Goal: Task Accomplishment & Management: Complete application form

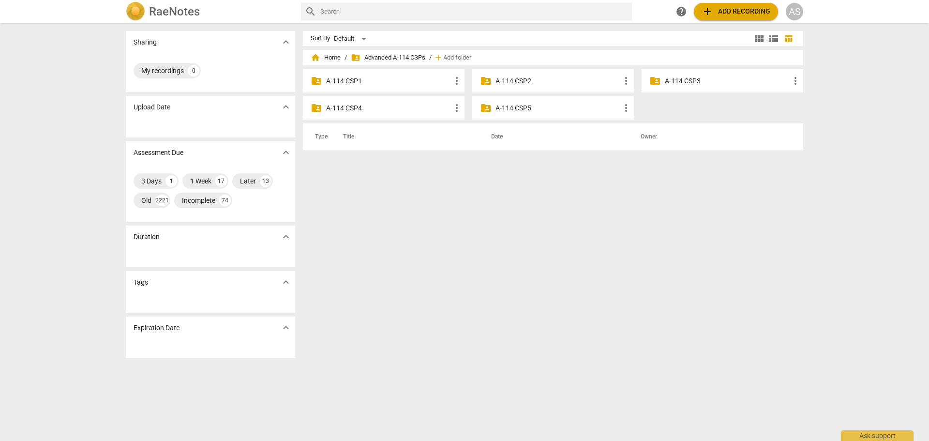
click at [796, 13] on div "AS" at bounding box center [794, 11] width 17 height 17
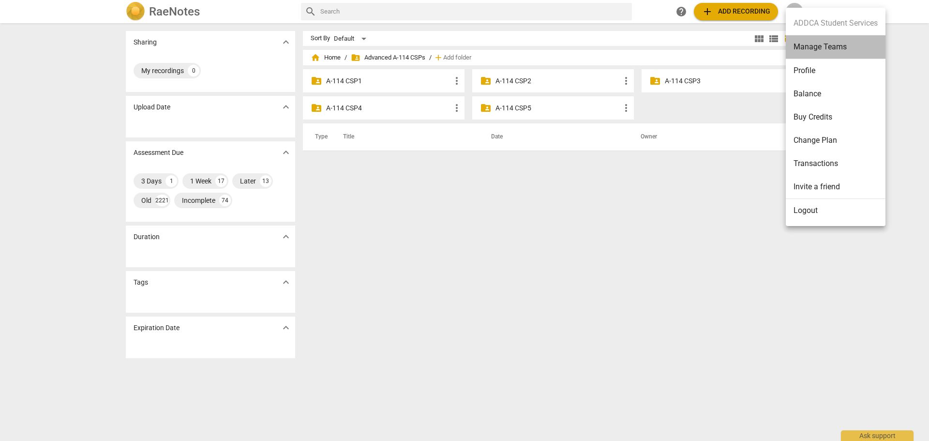
click at [820, 53] on li "Manage Teams" at bounding box center [836, 47] width 100 height 24
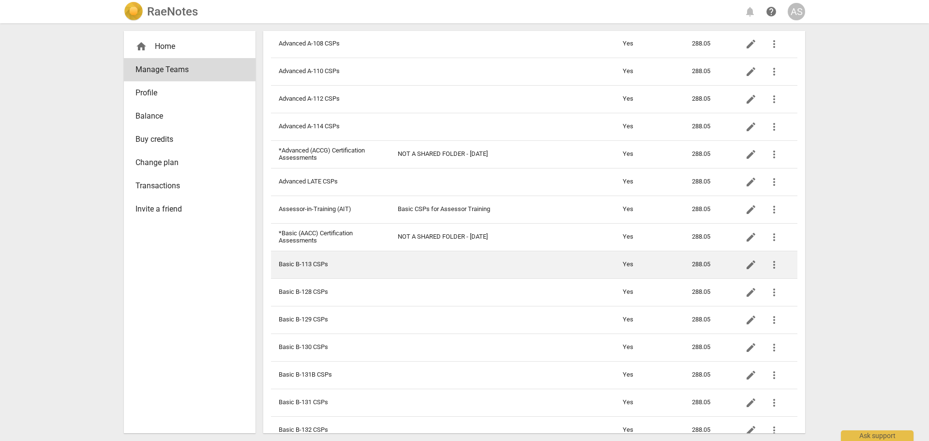
scroll to position [194, 0]
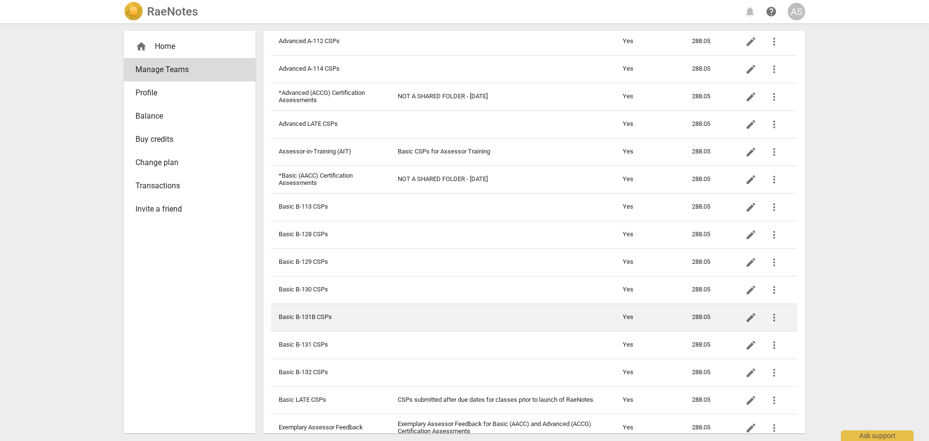
click at [334, 314] on td "Basic B-131B CSPs" at bounding box center [330, 317] width 119 height 28
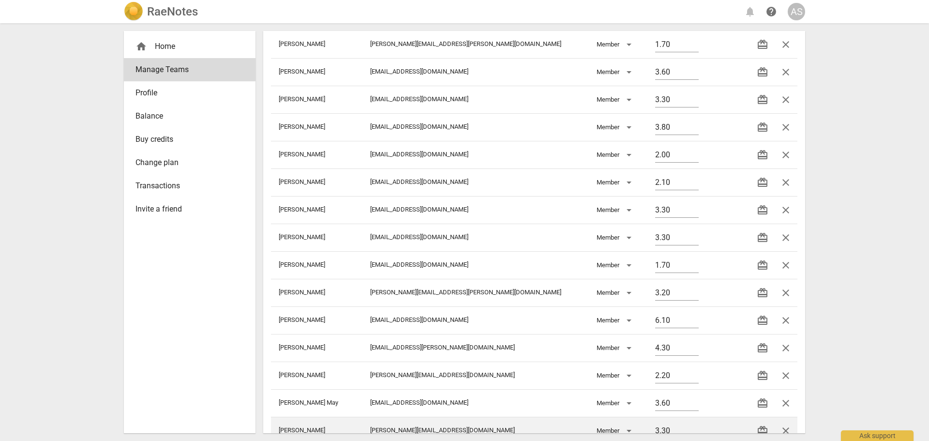
scroll to position [381, 0]
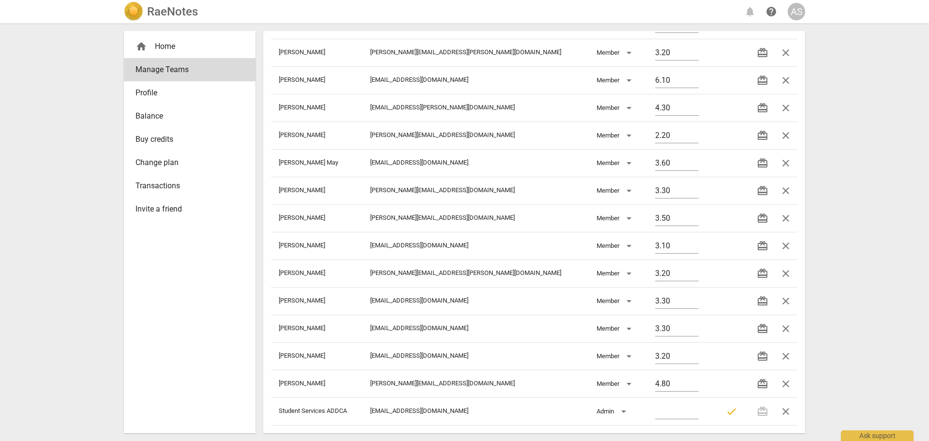
click at [167, 11] on h2 "RaeNotes" at bounding box center [172, 12] width 51 height 14
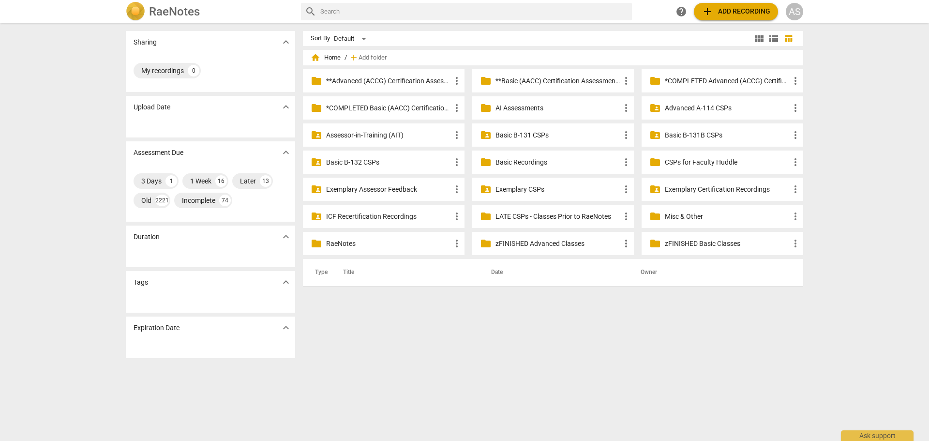
click at [690, 132] on p "Basic B-131B CSPs" at bounding box center [727, 135] width 125 height 10
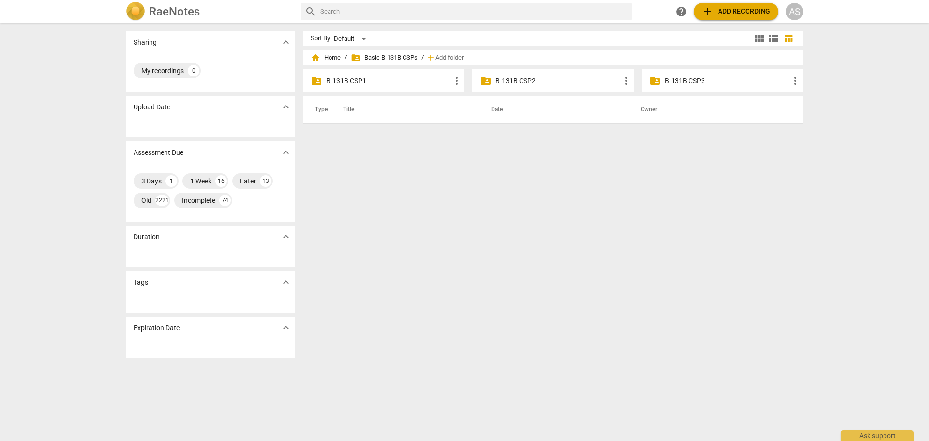
click at [676, 86] on p "B-131B CSP3" at bounding box center [727, 81] width 125 height 10
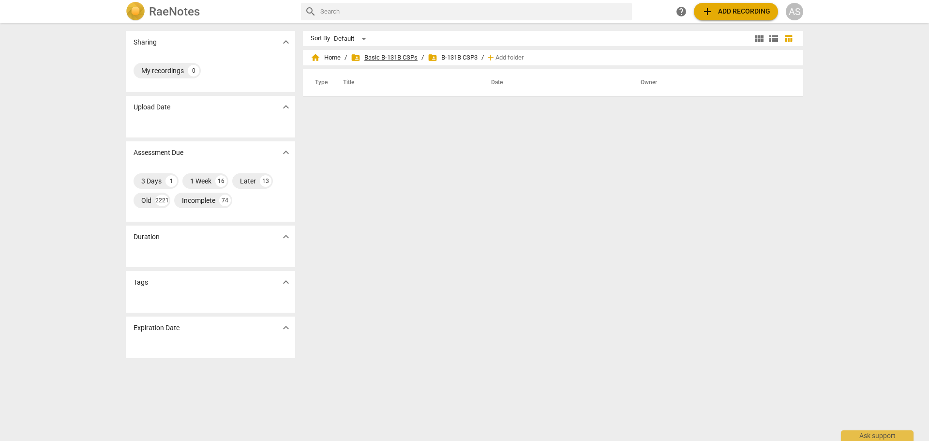
click at [389, 60] on span "folder_shared Basic B-131B CSPs" at bounding box center [384, 58] width 67 height 10
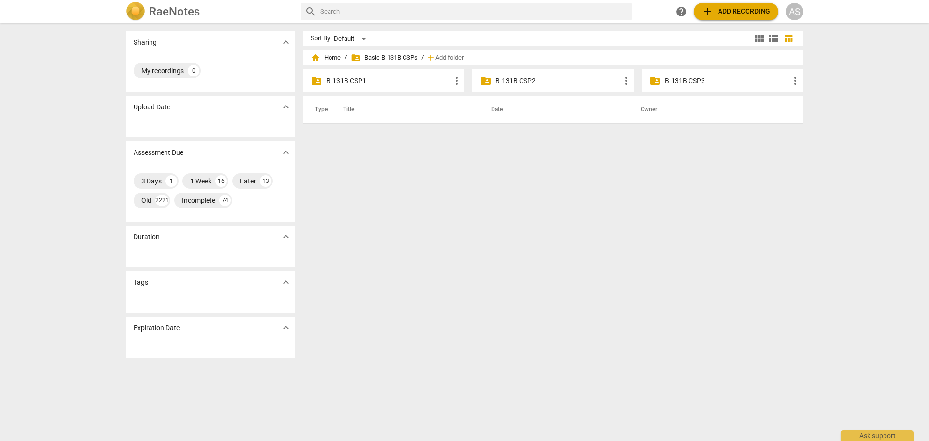
click at [576, 76] on p "B-131B CSP2" at bounding box center [557, 81] width 125 height 10
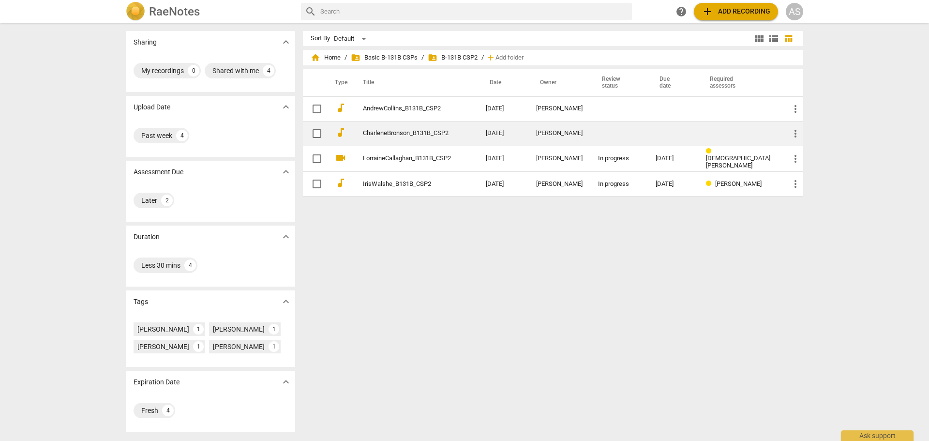
click at [569, 130] on div "Charlene Bronson" at bounding box center [559, 133] width 46 height 7
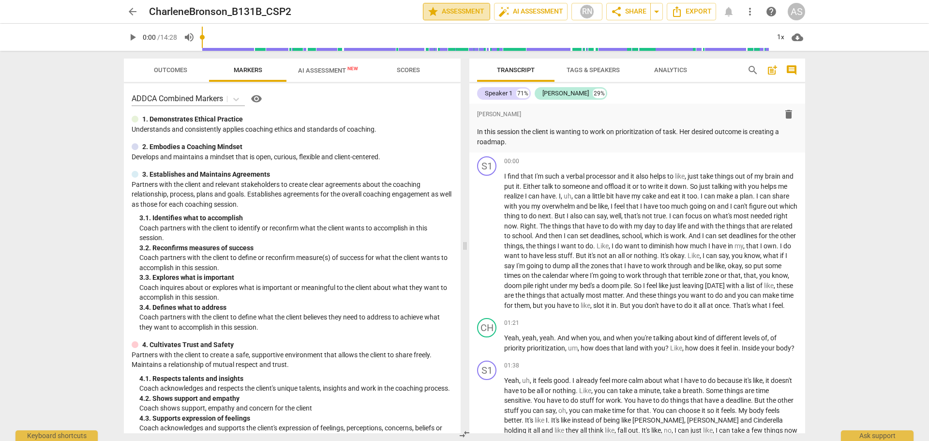
click at [448, 11] on span "star Assessment" at bounding box center [456, 12] width 59 height 12
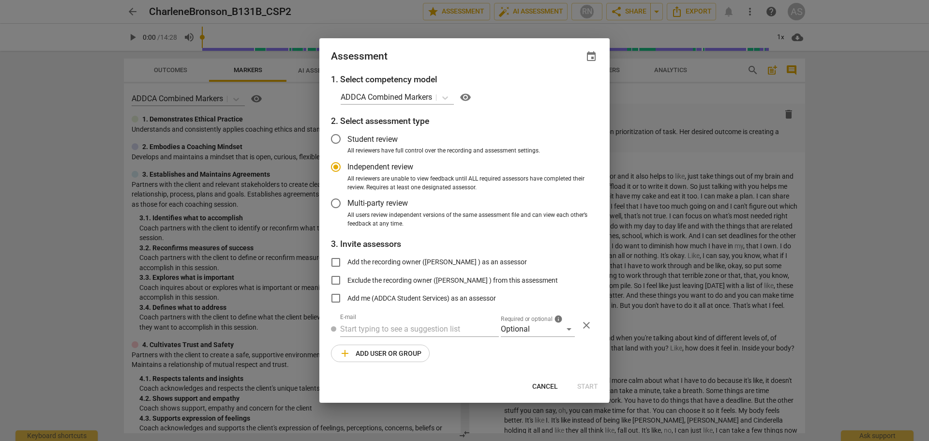
radio input "false"
click at [592, 56] on span "event" at bounding box center [591, 57] width 12 height 12
click at [559, 88] on input "date" at bounding box center [533, 90] width 68 height 14
type input "2025-09-24"
click at [474, 56] on div at bounding box center [464, 220] width 929 height 441
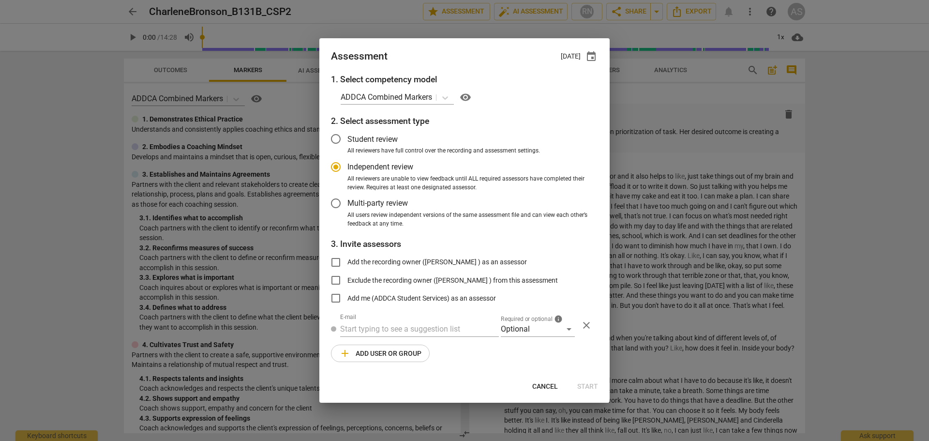
click at [532, 318] on span "Required or optional" at bounding box center [527, 319] width 52 height 6
click at [524, 327] on div "Optional" at bounding box center [538, 328] width 74 height 15
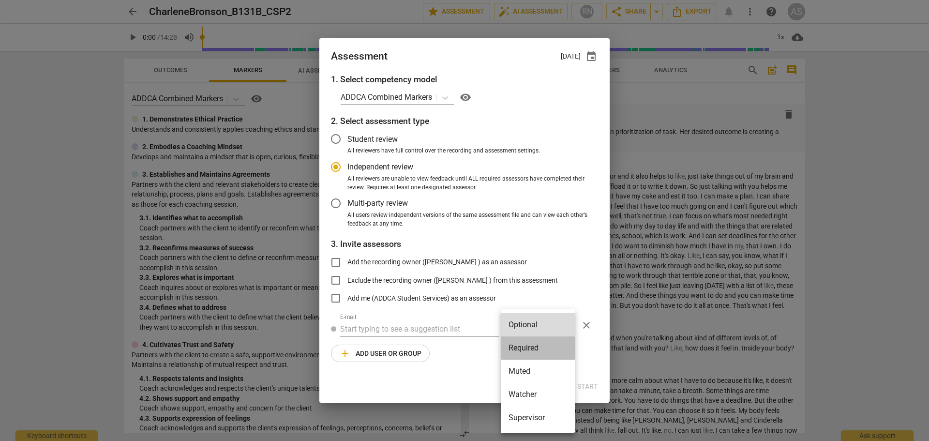
click at [526, 343] on li "Required" at bounding box center [538, 347] width 74 height 23
radio input "false"
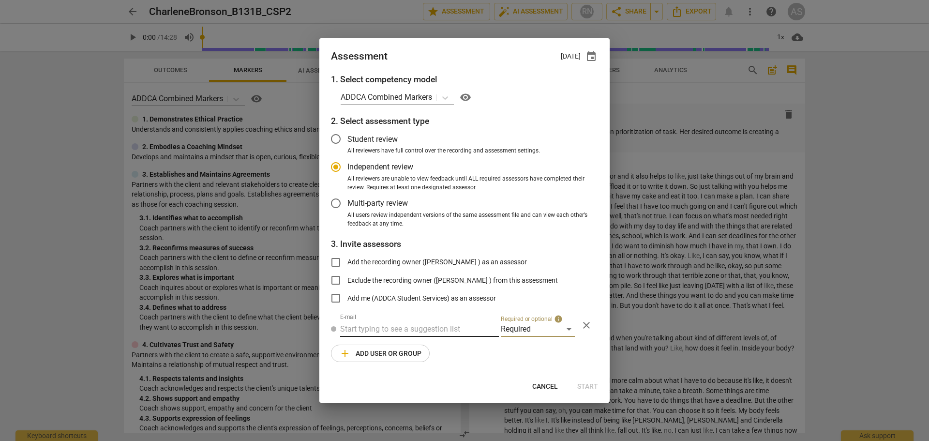
click at [433, 329] on input "text" at bounding box center [419, 328] width 159 height 15
type input "marci@ad"
click at [427, 348] on span "marci@ad" at bounding box center [449, 348] width 74 height 9
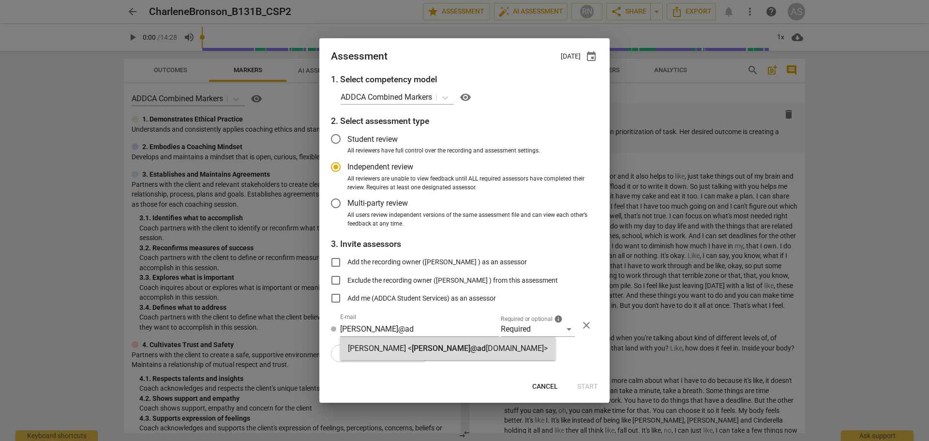
radio input "false"
type input "Marci Rubin <marci@addca.com>"
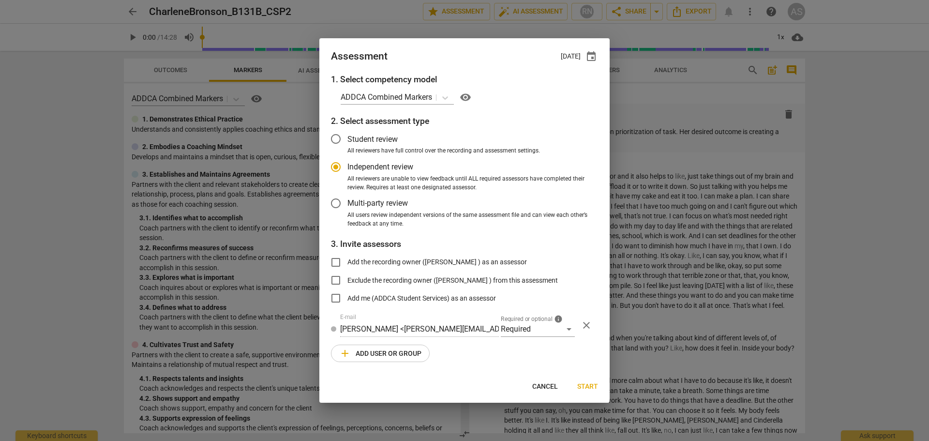
click at [392, 351] on span "add Add user or group" at bounding box center [380, 353] width 82 height 12
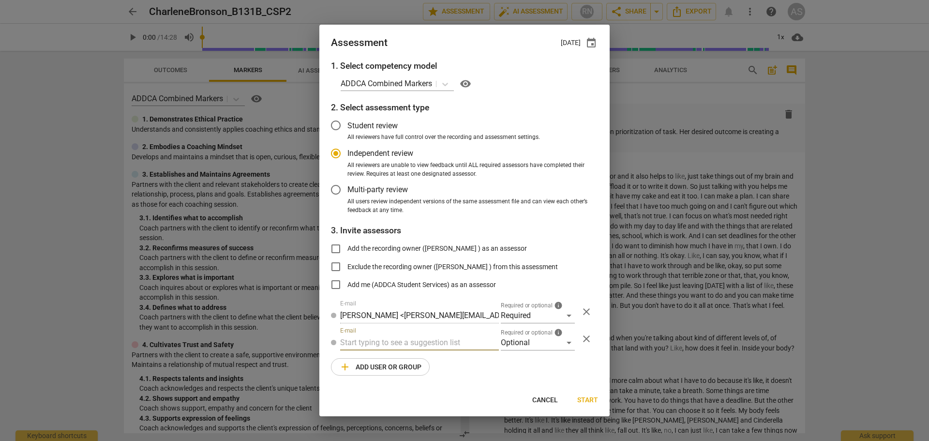
click at [531, 352] on div "1. Select competency model ADDCA Combined Markers visibility 2. Select assessme…" at bounding box center [464, 224] width 290 height 328
click at [528, 346] on div "Optional" at bounding box center [538, 342] width 74 height 15
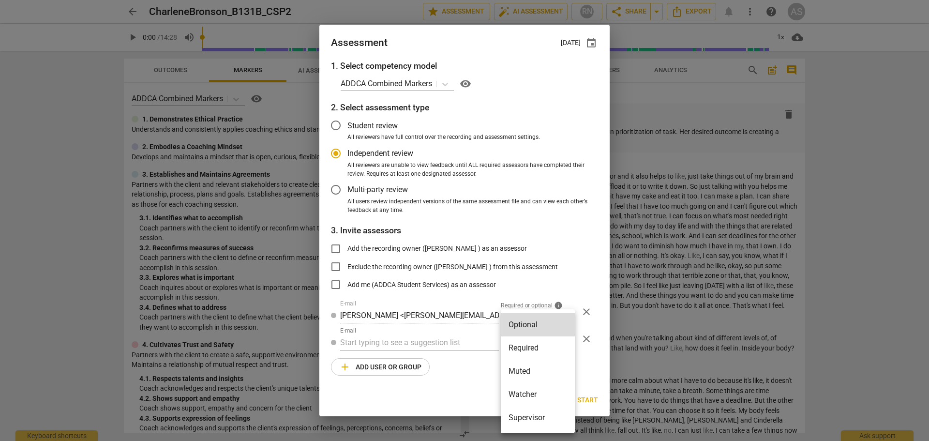
click at [529, 372] on li "Muted" at bounding box center [538, 370] width 74 height 23
radio input "false"
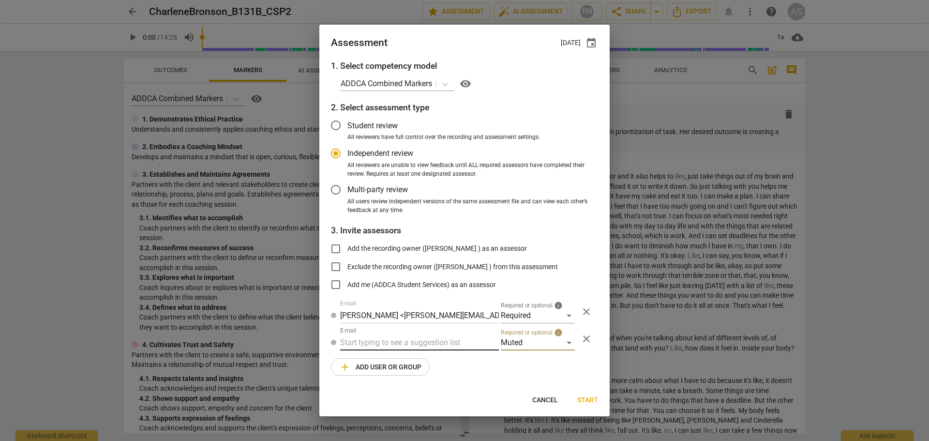
click at [388, 344] on input "text" at bounding box center [419, 342] width 159 height 15
type input "131B"
click at [396, 361] on strong "CSPs" at bounding box center [402, 361] width 18 height 9
radio input "false"
type input "Basic B-131B CSPs"
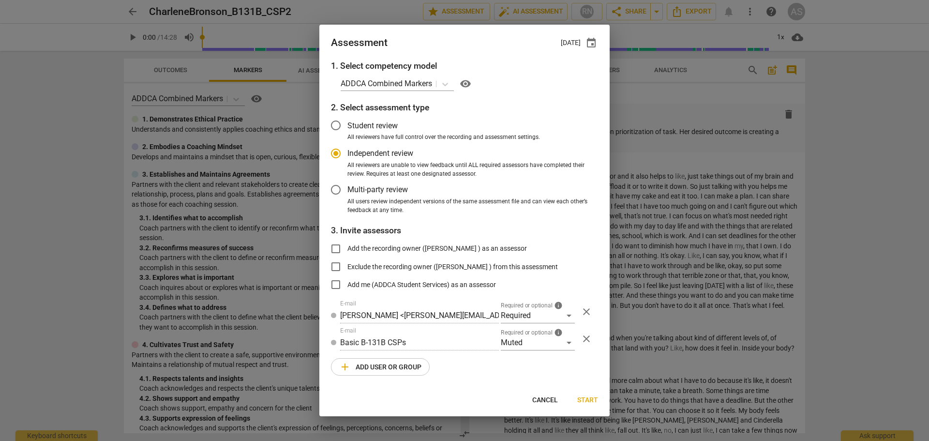
click at [588, 401] on span "Start" at bounding box center [587, 400] width 21 height 10
radio input "false"
type input "Andrew Collins <akcollins@gmail.com>"
type input "Charlotte Moore <charlotte.moore2@gmail.com>"
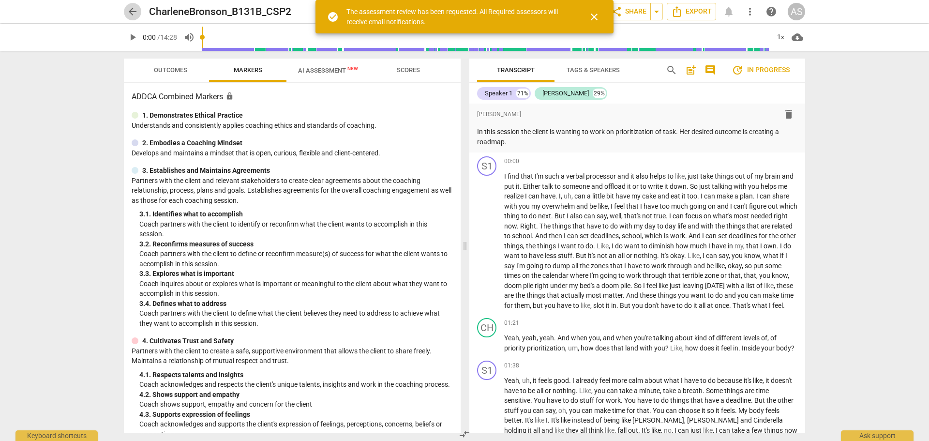
click at [134, 10] on span "arrow_back" at bounding box center [133, 12] width 12 height 12
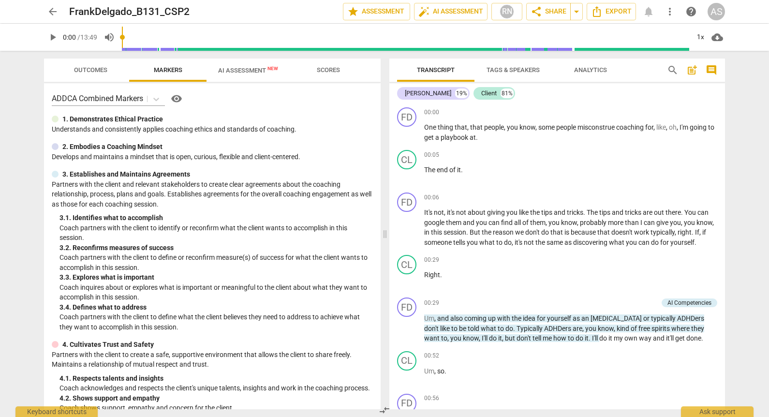
click at [49, 12] on span "arrow_back" at bounding box center [53, 12] width 12 height 12
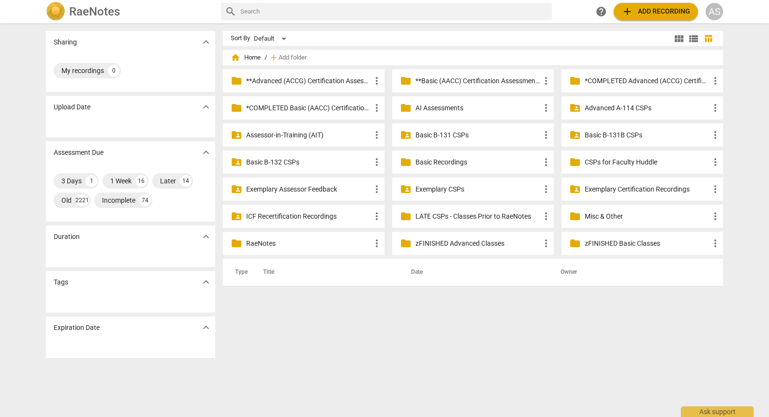
click at [634, 133] on p "Basic B-131B CSPs" at bounding box center [647, 135] width 125 height 10
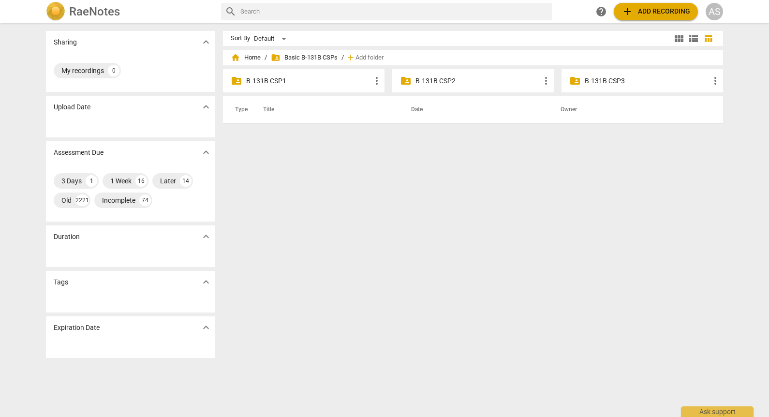
click at [429, 83] on p "B-131B CSP2" at bounding box center [478, 81] width 125 height 10
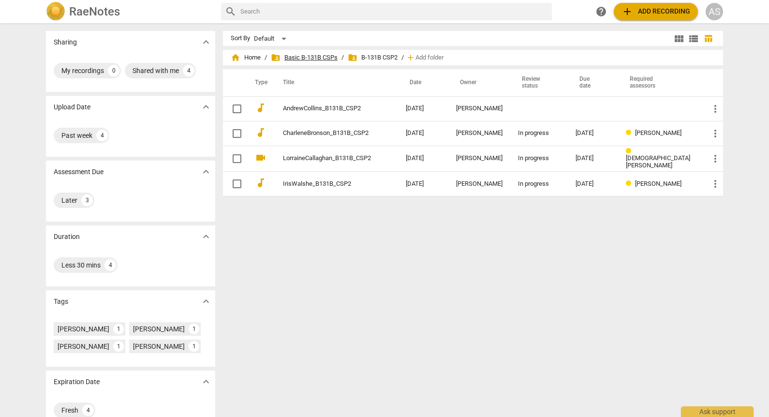
click at [319, 55] on span "folder_shared Basic B-131B CSPs" at bounding box center [304, 58] width 67 height 10
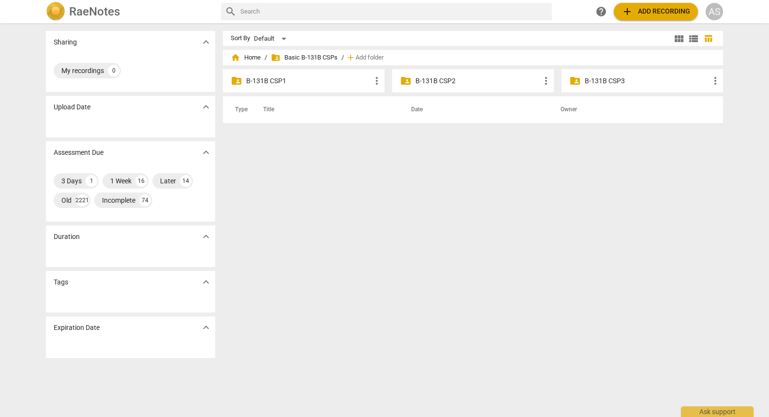
click at [309, 84] on p "B-131B CSP1" at bounding box center [308, 81] width 125 height 10
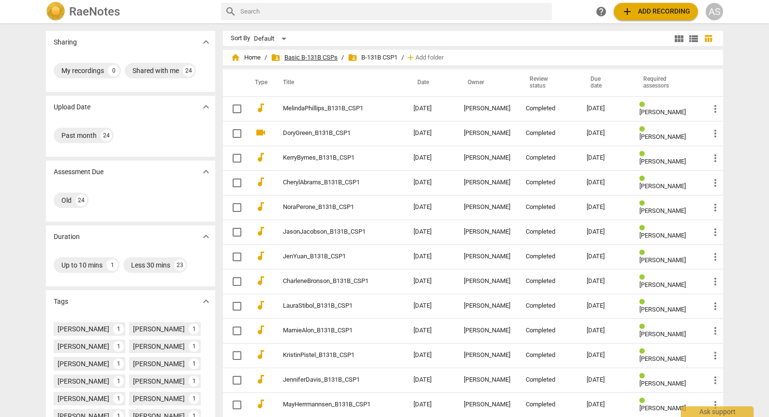
click at [299, 57] on span "folder_shared Basic B-131B CSPs" at bounding box center [304, 58] width 67 height 10
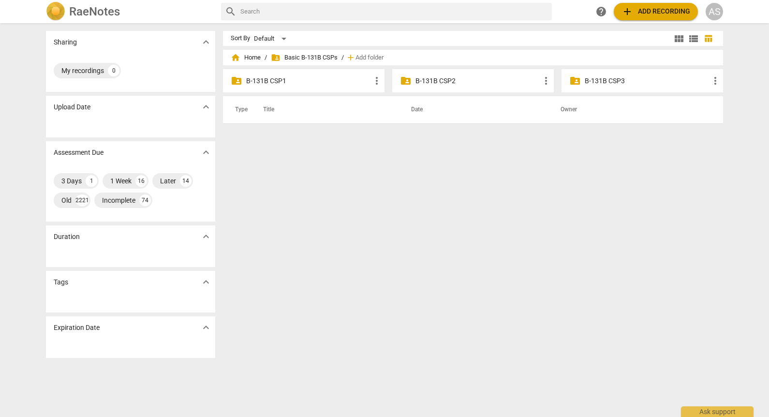
click at [612, 76] on p "B-131B CSP3" at bounding box center [647, 81] width 125 height 10
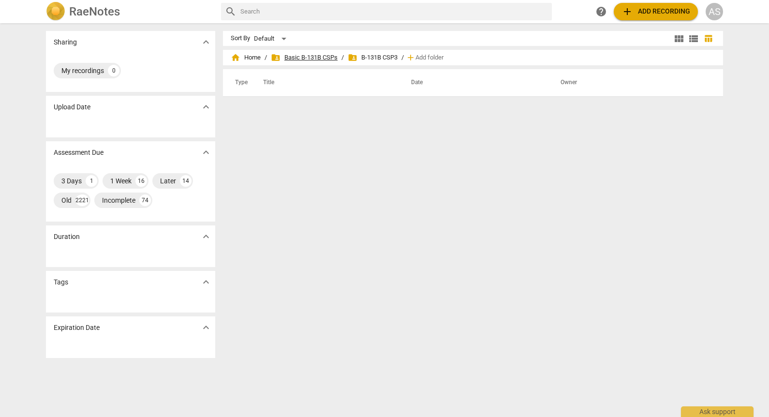
click at [300, 53] on span "folder_shared Basic B-131B CSPs" at bounding box center [304, 58] width 67 height 10
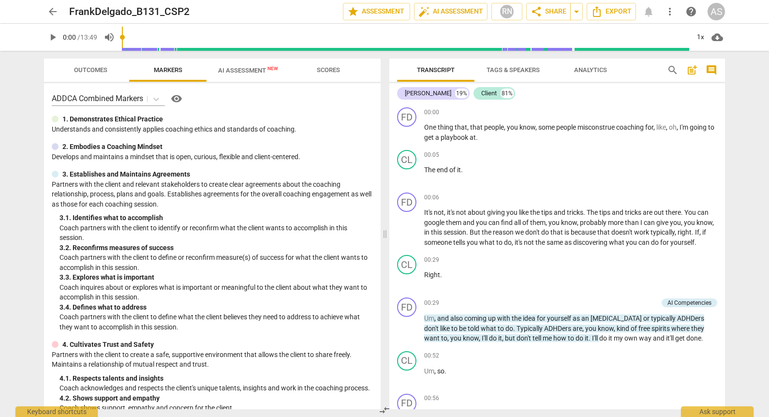
click at [55, 6] on span "arrow_back" at bounding box center [53, 12] width 12 height 12
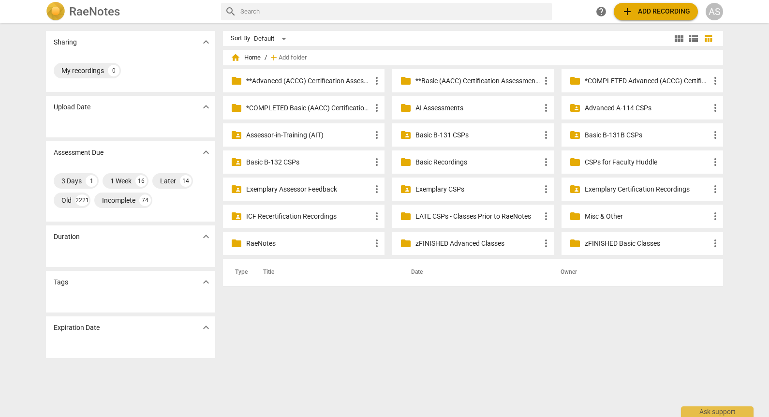
click at [486, 137] on p "Basic B-131 CSPs" at bounding box center [478, 135] width 125 height 10
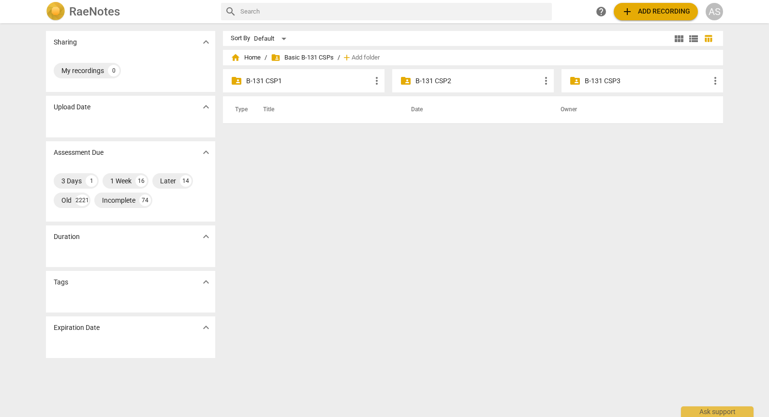
click at [446, 74] on div "folder_shared B-131 CSP2 more_vert" at bounding box center [473, 80] width 162 height 23
click at [447, 82] on p "B-131 CSP2" at bounding box center [478, 81] width 125 height 10
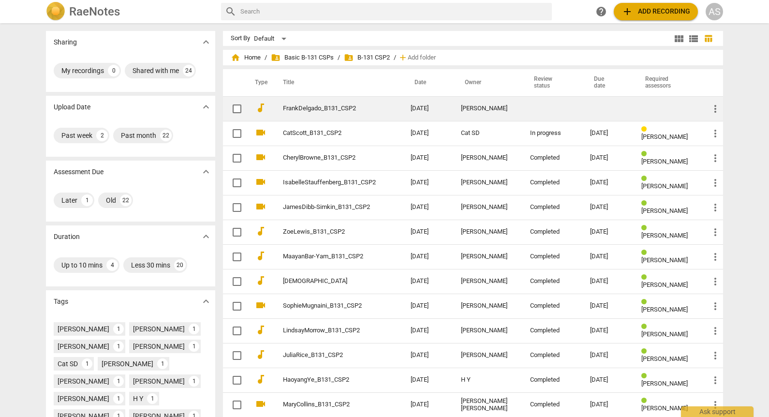
click at [463, 105] on div "Frank Delgado" at bounding box center [488, 108] width 54 height 7
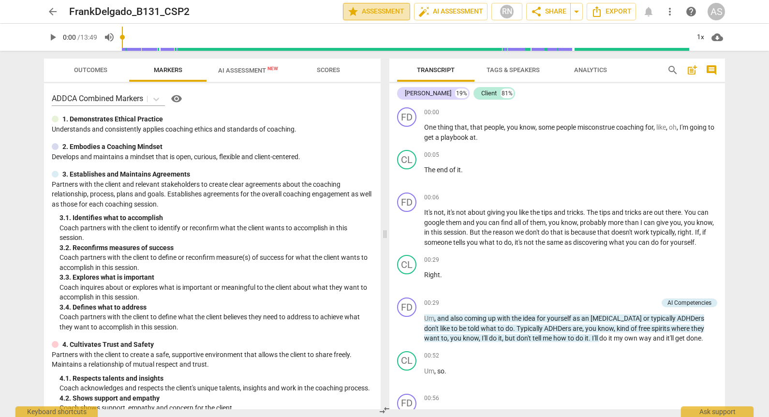
click at [358, 8] on span "star Assessment" at bounding box center [376, 12] width 59 height 12
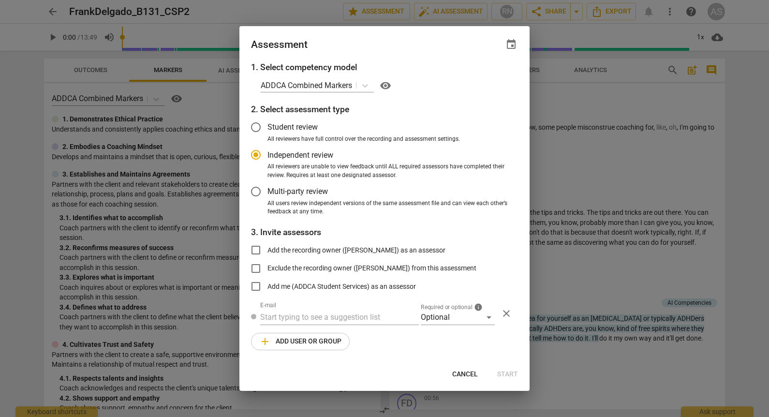
click at [508, 47] on span "event" at bounding box center [512, 45] width 12 height 12
radio input "false"
click at [483, 77] on input "date" at bounding box center [453, 78] width 68 height 14
type input "[DATE]"
click at [479, 79] on input "[DATE]" at bounding box center [453, 78] width 68 height 14
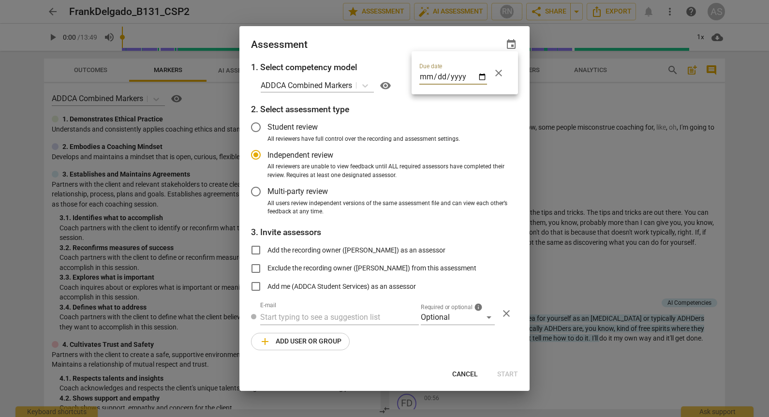
drag, startPoint x: 377, startPoint y: 58, endPoint x: 381, endPoint y: 64, distance: 7.8
click at [377, 58] on div at bounding box center [384, 208] width 769 height 417
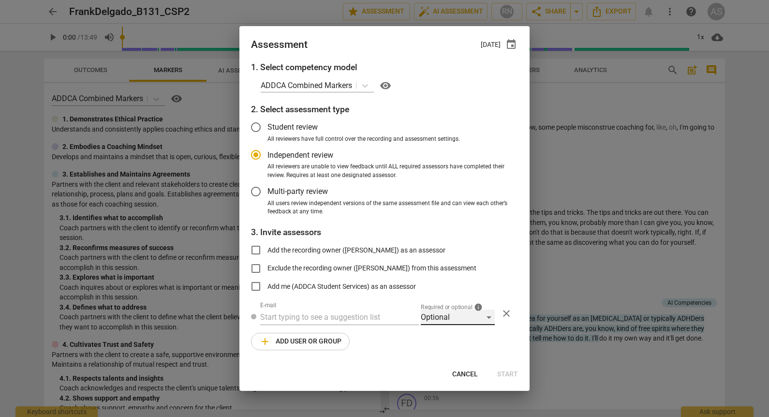
click at [446, 317] on div "Optional" at bounding box center [458, 317] width 74 height 15
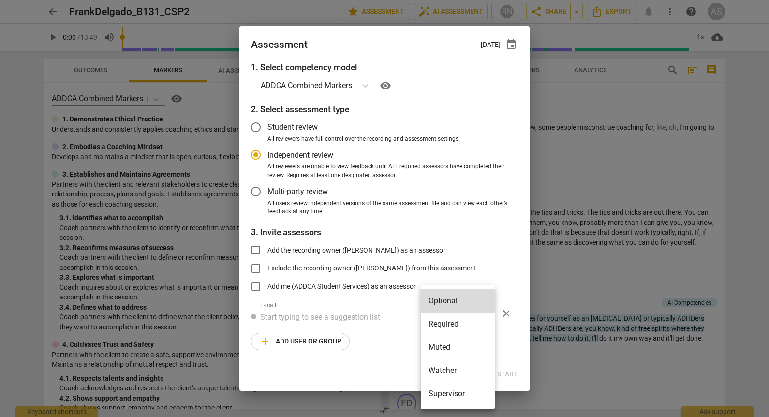
click at [448, 325] on li "Required" at bounding box center [458, 324] width 74 height 23
radio input "false"
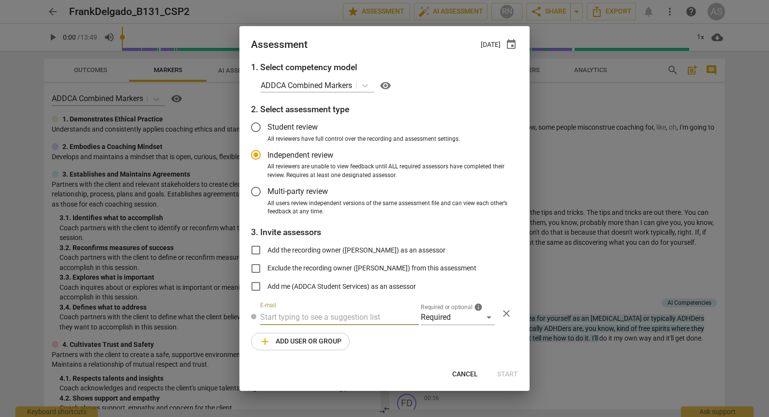
click at [376, 320] on input "text" at bounding box center [339, 317] width 159 height 15
type input "lois@add"
click at [410, 338] on strong "[DOMAIN_NAME]>" at bounding box center [441, 336] width 62 height 9
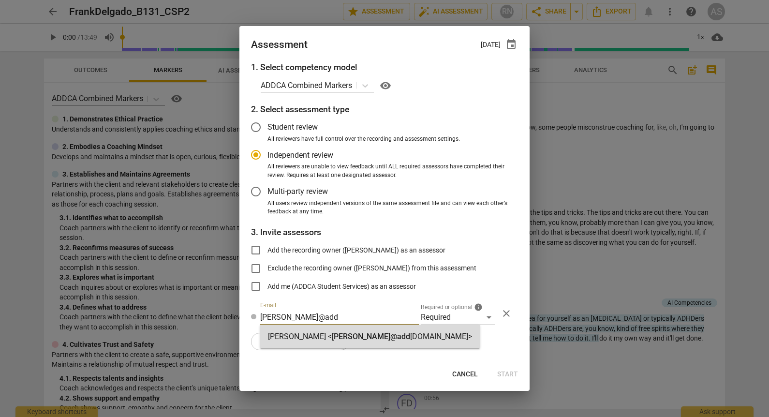
radio input "false"
type input "Lois Liu <lois@addca.com>"
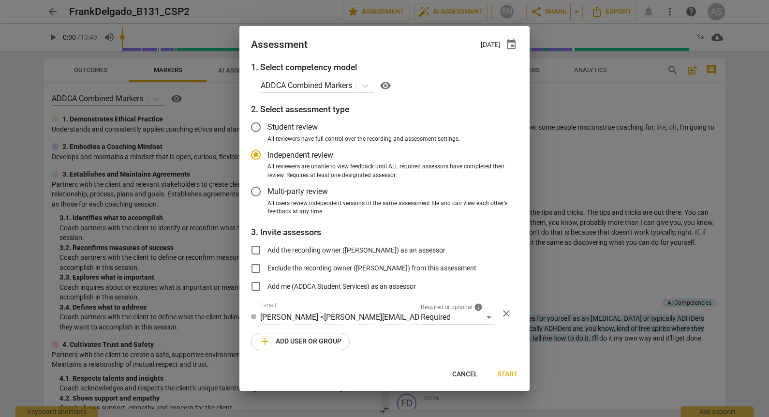
click at [325, 348] on button "add Add user or group" at bounding box center [300, 341] width 99 height 17
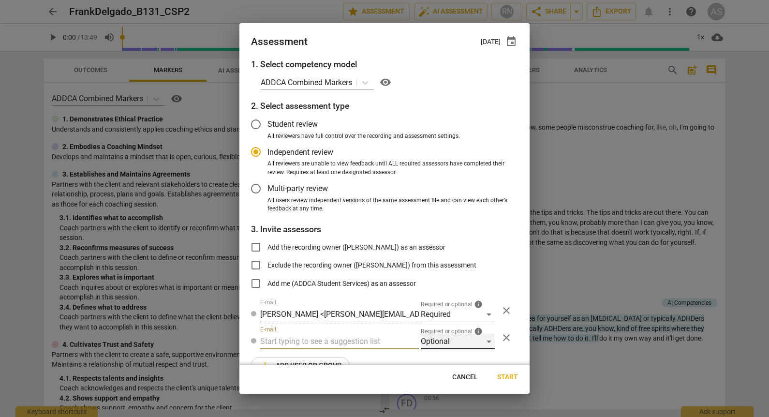
click at [449, 344] on div "Optional" at bounding box center [458, 341] width 74 height 15
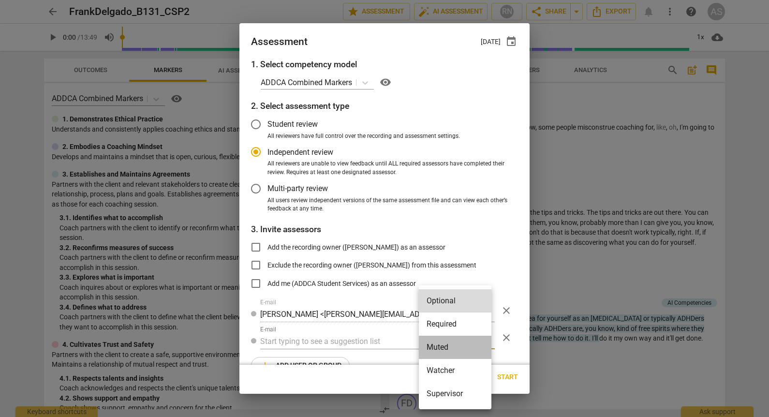
click at [448, 350] on li "Muted" at bounding box center [455, 347] width 73 height 23
radio input "false"
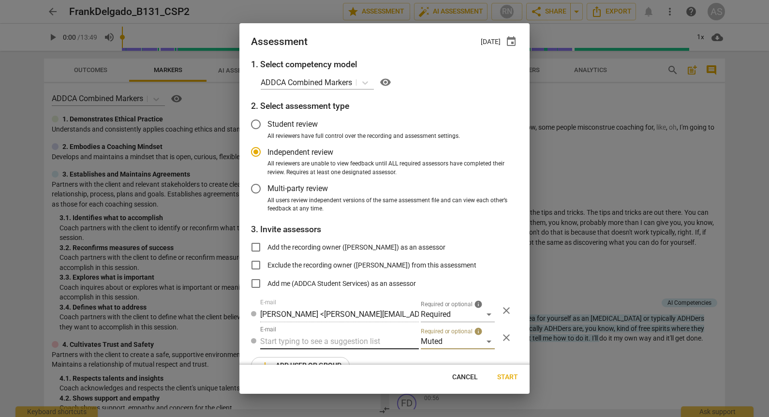
click at [346, 347] on input "text" at bounding box center [339, 341] width 159 height 15
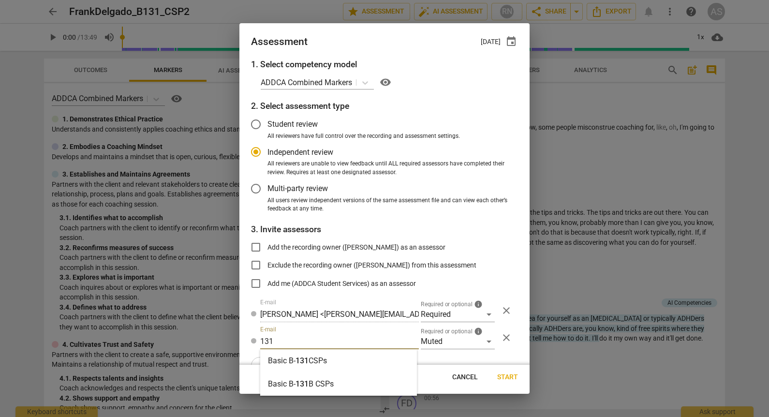
type input "131"
click at [341, 356] on div "Basic B- 131 CSPs" at bounding box center [338, 360] width 157 height 23
radio input "false"
type input "Basic B-131 CSPs"
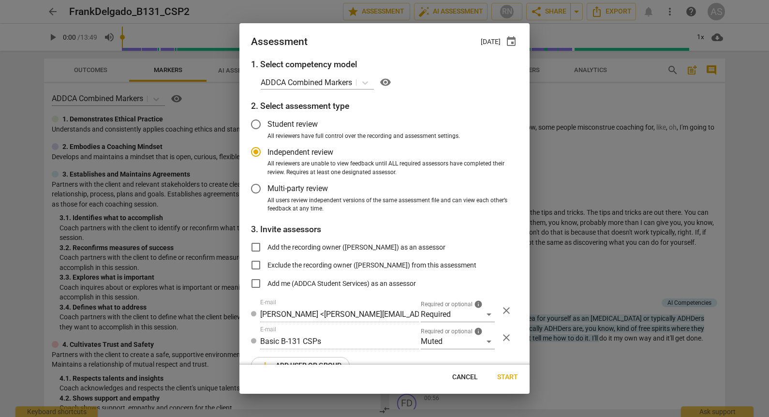
click at [510, 375] on span "Start" at bounding box center [507, 378] width 21 height 10
radio input "false"
type input "[PERSON_NAME] <[EMAIL_ADDRESS][DOMAIN_NAME]>"
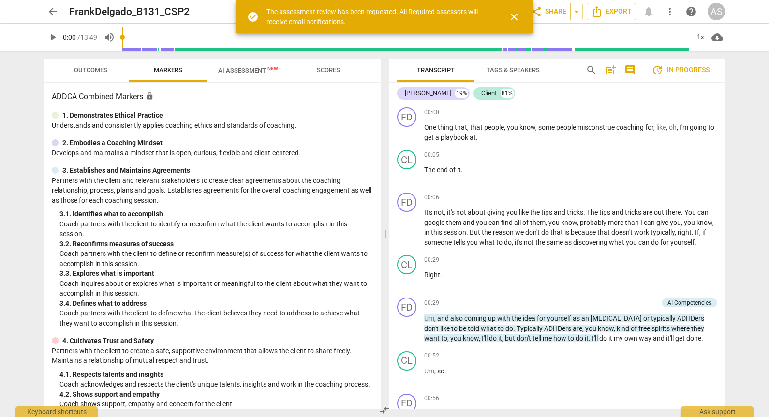
click at [50, 11] on span "arrow_back" at bounding box center [53, 12] width 12 height 12
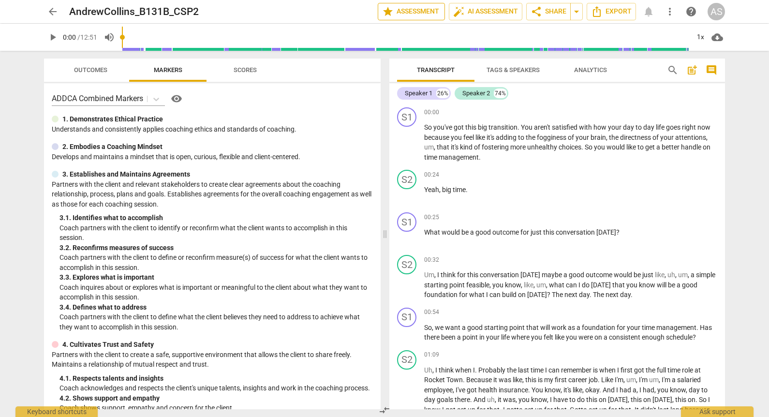
click at [416, 15] on span "star Assessment" at bounding box center [411, 12] width 59 height 12
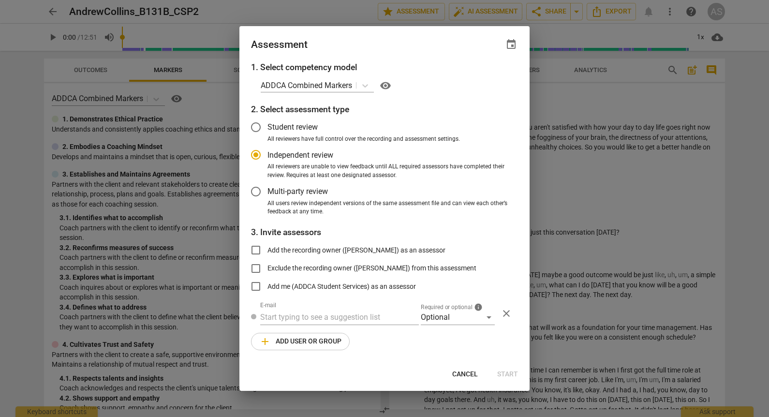
click at [508, 41] on span "event" at bounding box center [512, 45] width 12 height 12
radio input "false"
click at [482, 75] on input "date" at bounding box center [453, 78] width 68 height 14
type input "2025-09-24"
click at [391, 46] on div at bounding box center [384, 208] width 769 height 417
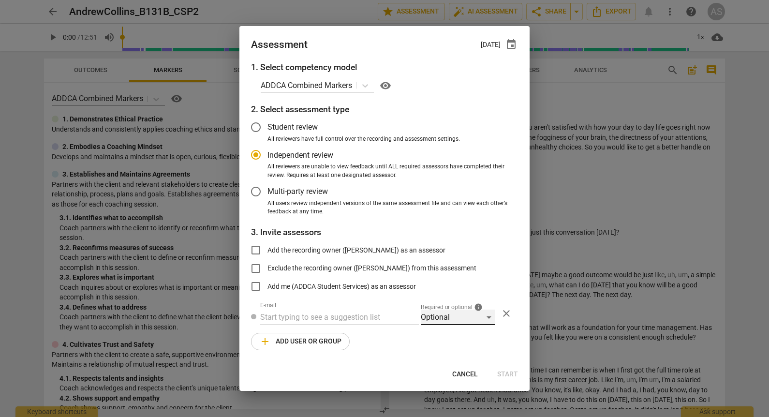
click at [446, 320] on div "Optional" at bounding box center [458, 317] width 74 height 15
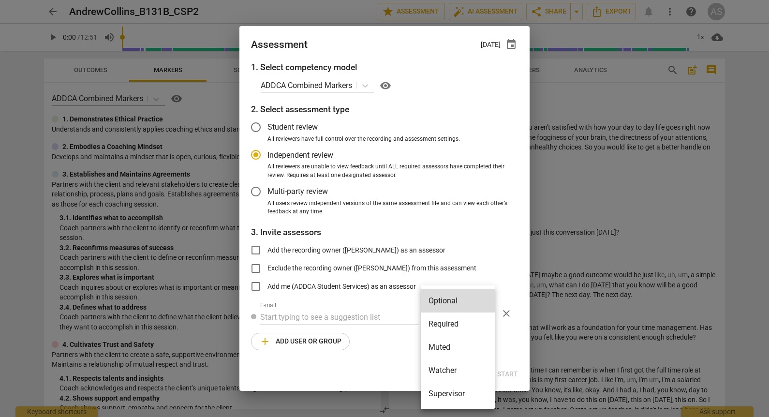
click at [447, 329] on li "Required" at bounding box center [458, 324] width 74 height 23
radio input "false"
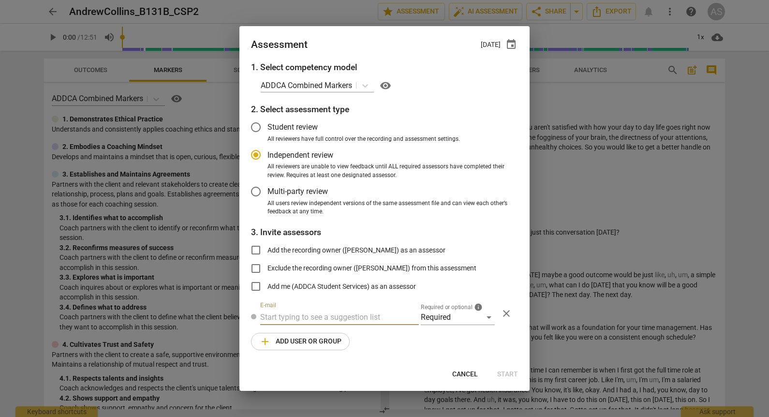
click at [377, 316] on input "text" at bounding box center [339, 317] width 159 height 15
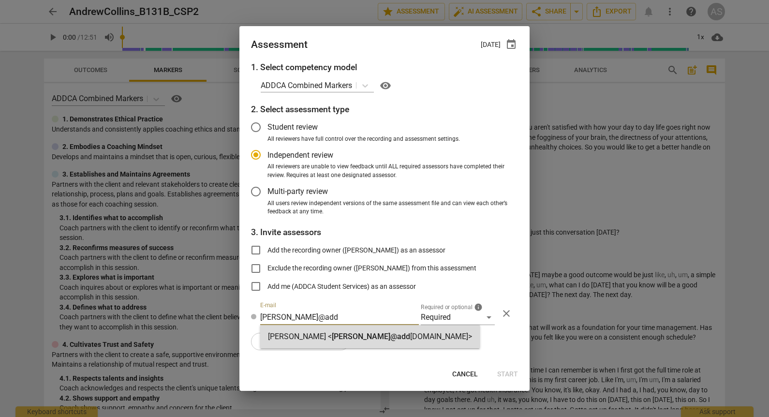
type input "marci@add"
click at [410, 335] on strong "[DOMAIN_NAME]>" at bounding box center [441, 336] width 62 height 9
radio input "false"
type input "Marci Rubin <marci@addca.com>"
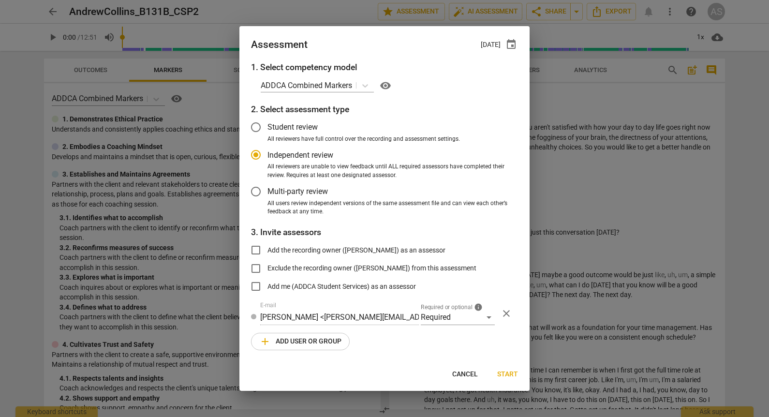
click at [320, 344] on span "add Add user or group" at bounding box center [300, 342] width 82 height 12
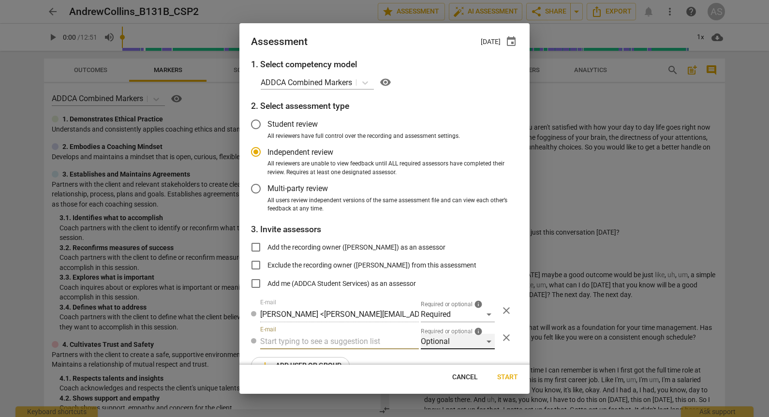
click at [467, 341] on div "Optional" at bounding box center [458, 341] width 74 height 15
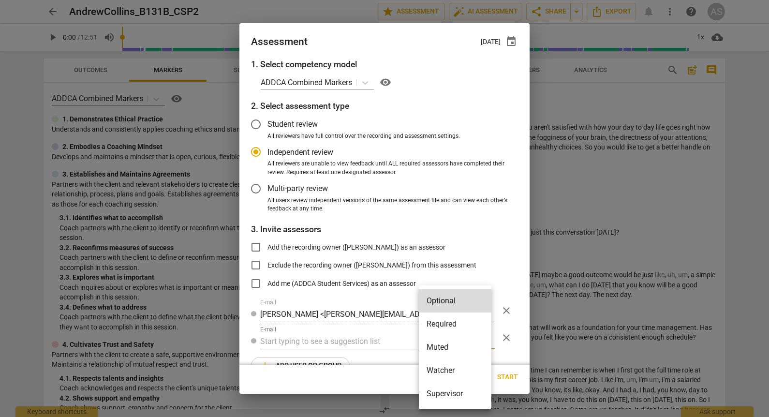
click at [453, 346] on li "Muted" at bounding box center [455, 347] width 73 height 23
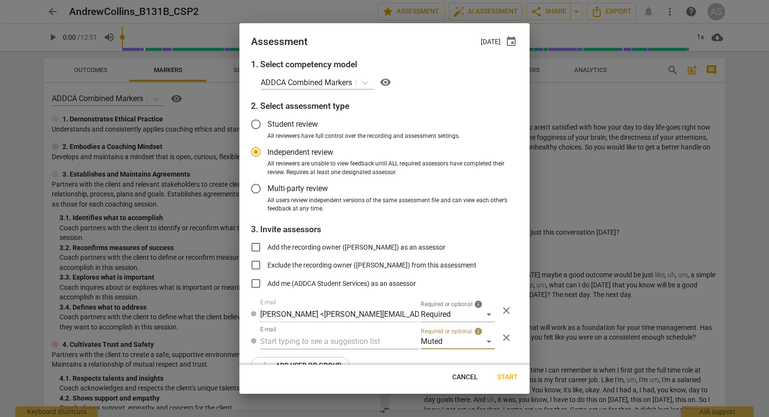
radio input "false"
click at [338, 342] on input "text" at bounding box center [339, 341] width 159 height 15
type input "131B"
click at [336, 356] on div "Basic B- 131B CSPs" at bounding box center [338, 360] width 157 height 23
radio input "false"
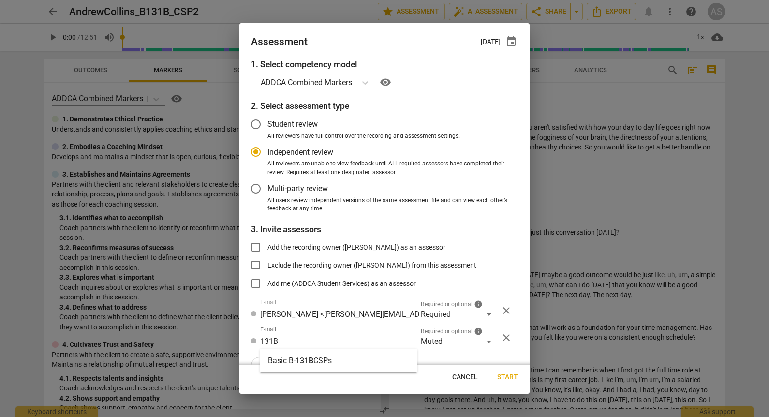
type input "Basic B-131B CSPs"
click at [513, 384] on button "Start" at bounding box center [508, 377] width 36 height 17
radio input "false"
type input "Andrew Collins <akcollins@gmail.com>"
type input "Charlotte Moore <charlotte.moore2@gmail.com>"
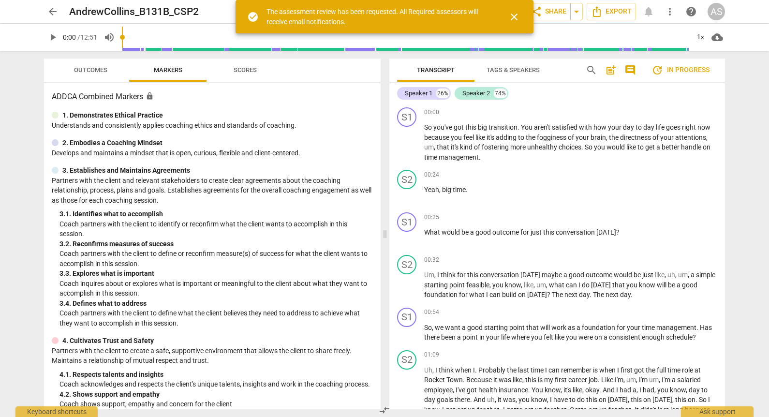
click at [57, 12] on span "arrow_back" at bounding box center [53, 12] width 12 height 12
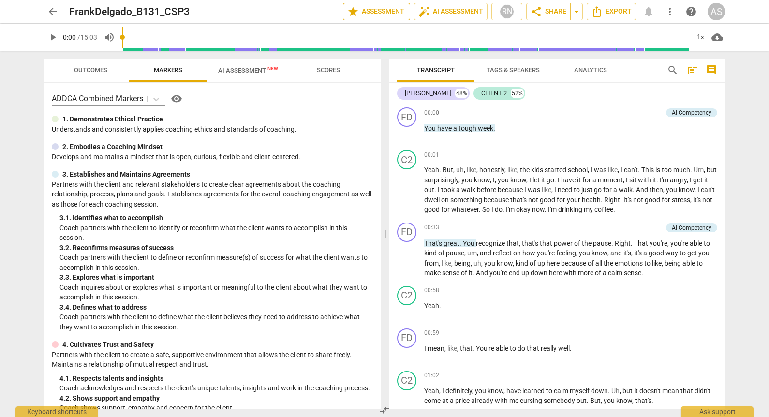
click at [383, 8] on span "star Assessment" at bounding box center [376, 12] width 59 height 12
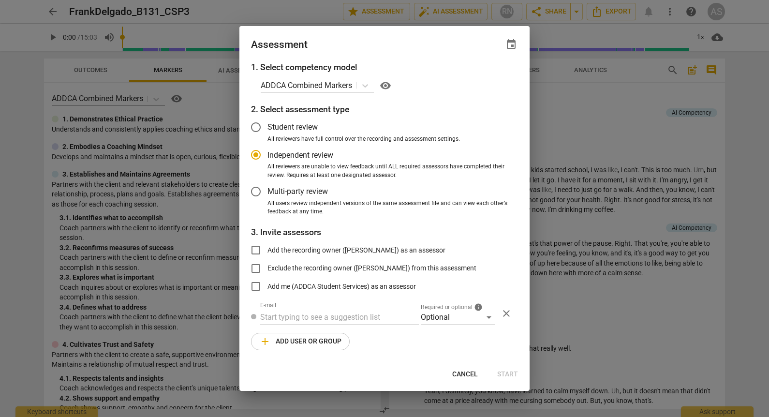
click at [505, 47] on span "event" at bounding box center [512, 45] width 14 height 12
radio input "false"
click at [476, 78] on input "date" at bounding box center [453, 78] width 68 height 14
click at [479, 82] on input "date" at bounding box center [453, 78] width 68 height 14
click at [479, 78] on input "date" at bounding box center [453, 78] width 68 height 14
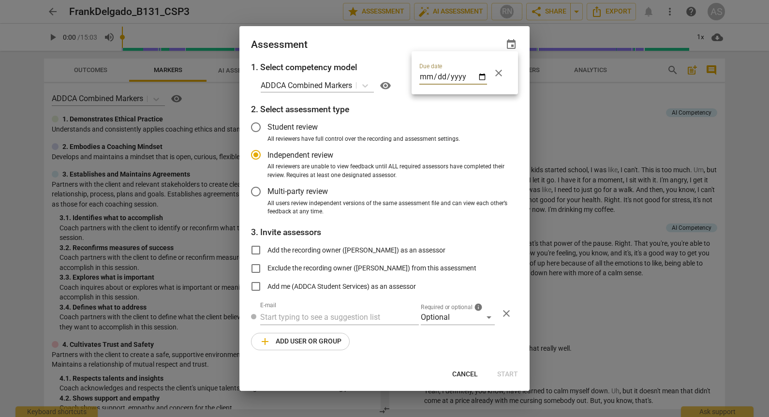
type input "[DATE]"
click at [397, 56] on div at bounding box center [384, 208] width 769 height 417
click at [442, 308] on span "Required or optional" at bounding box center [447, 307] width 52 height 6
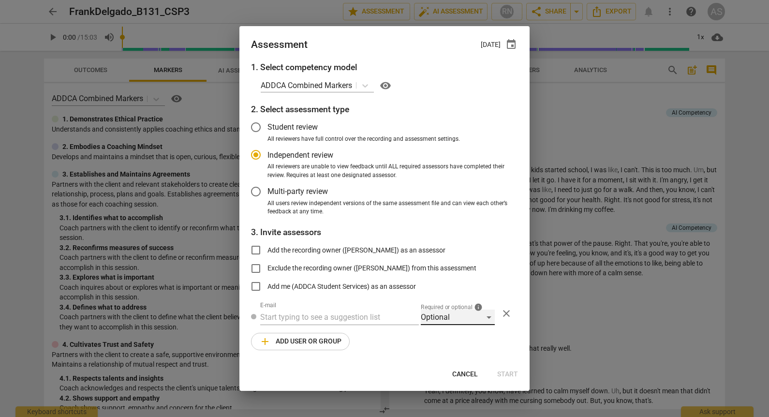
click at [442, 314] on div "Optional" at bounding box center [458, 317] width 74 height 15
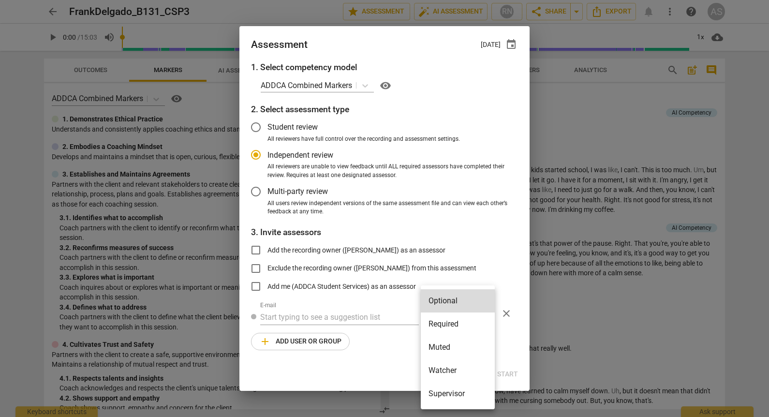
click at [450, 330] on li "Required" at bounding box center [458, 324] width 74 height 23
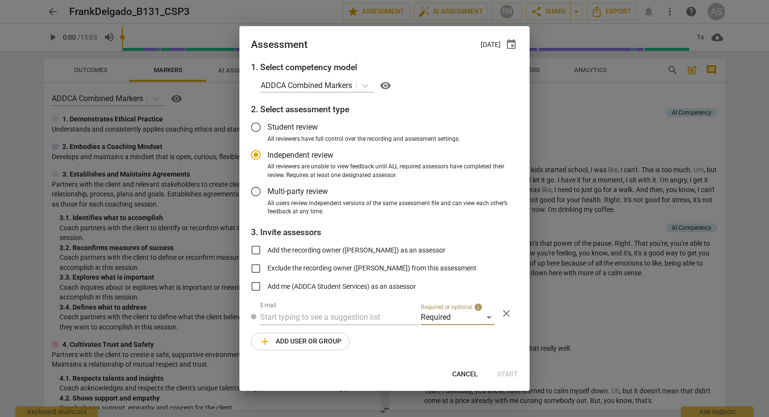
radio input "false"
click at [365, 312] on input "text" at bounding box center [339, 317] width 159 height 15
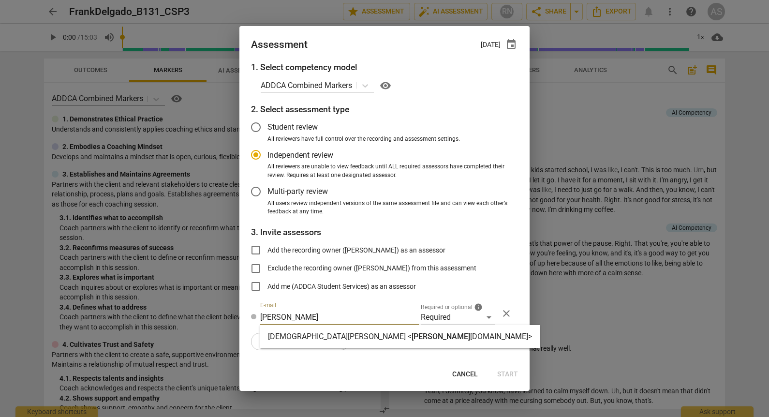
type input "[PERSON_NAME]"
click at [412, 335] on span "[PERSON_NAME]" at bounding box center [441, 336] width 59 height 9
radio input "false"
type input "[DEMOGRAPHIC_DATA][PERSON_NAME] <[PERSON_NAME][EMAIL_ADDRESS][DOMAIN_NAME]>"
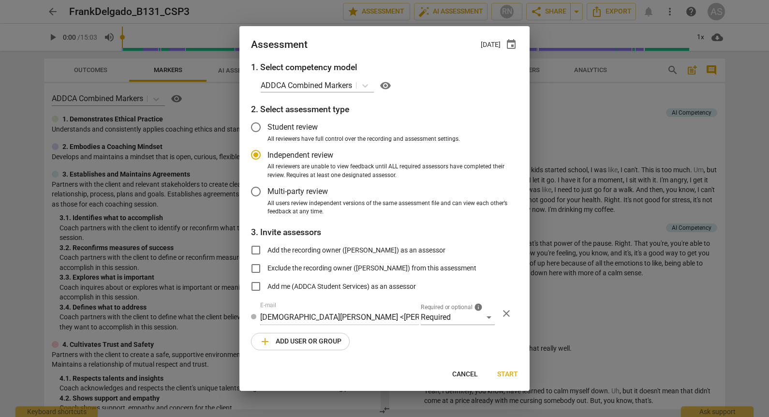
click at [313, 341] on span "add Add user or group" at bounding box center [300, 342] width 82 height 12
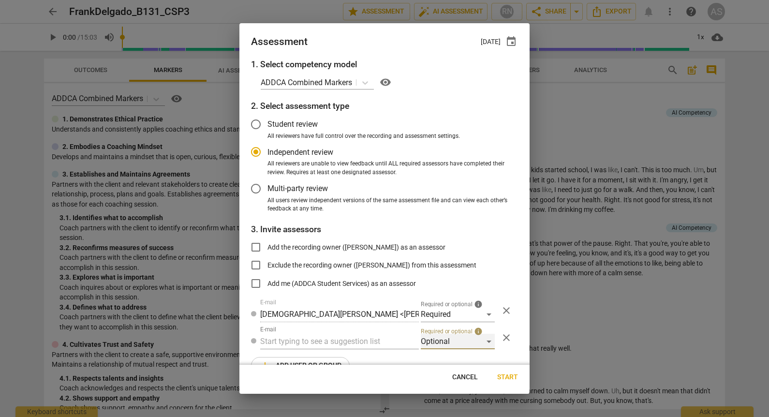
click at [448, 344] on div "Optional" at bounding box center [458, 341] width 74 height 15
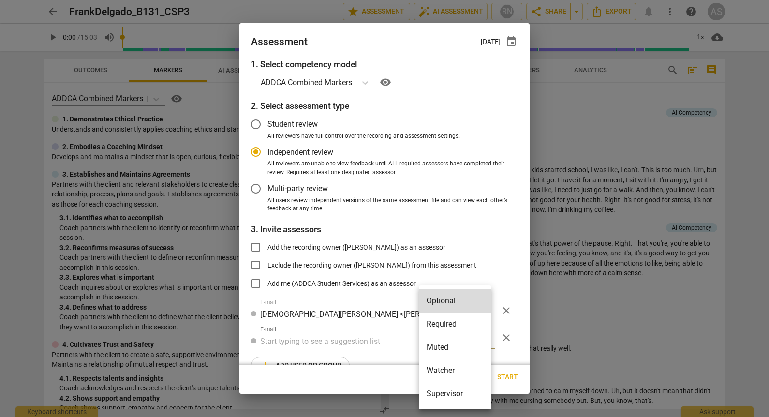
click at [448, 349] on li "Muted" at bounding box center [455, 347] width 73 height 23
radio input "false"
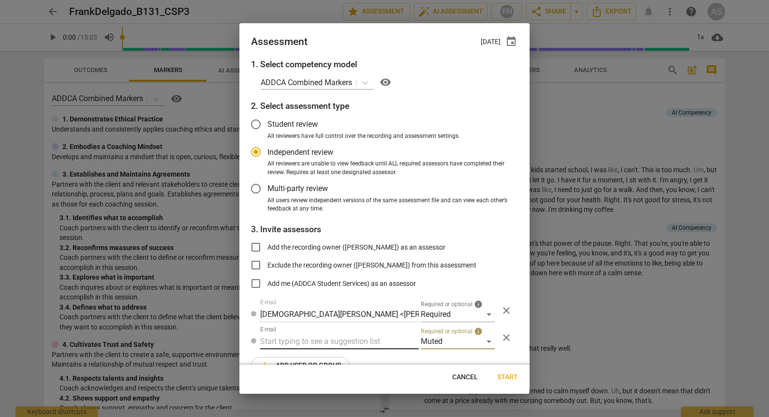
click at [357, 342] on input "text" at bounding box center [339, 341] width 159 height 15
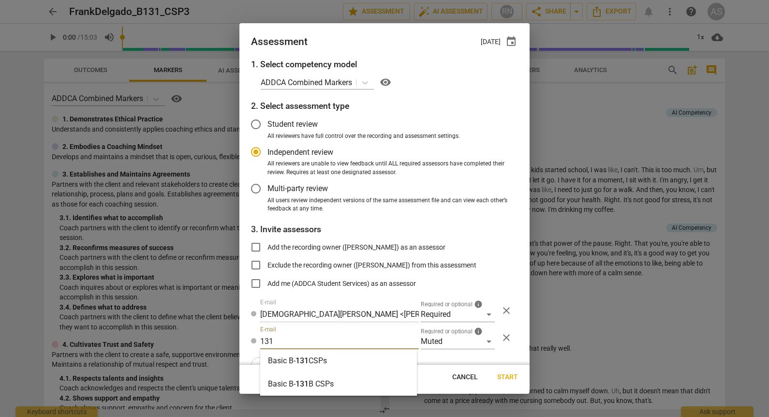
type input "131"
click at [345, 355] on div "Basic B- 131 CSPs" at bounding box center [338, 360] width 157 height 23
radio input "false"
type input "Basic B-131 CSPs"
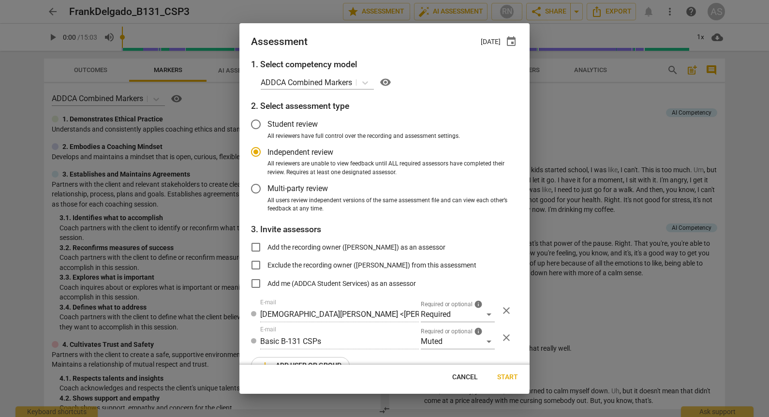
click at [509, 378] on span "Start" at bounding box center [507, 378] width 21 height 10
radio input "false"
type input "[PERSON_NAME] <[EMAIL_ADDRESS][DOMAIN_NAME]>"
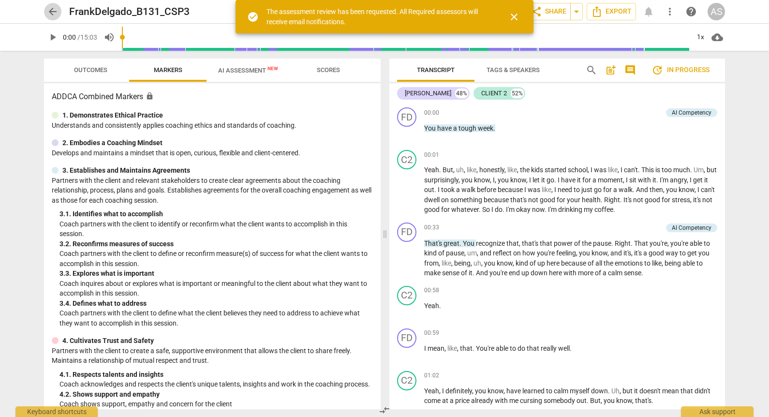
click at [57, 11] on span "arrow_back" at bounding box center [53, 12] width 12 height 12
